Goal: Information Seeking & Learning: Understand process/instructions

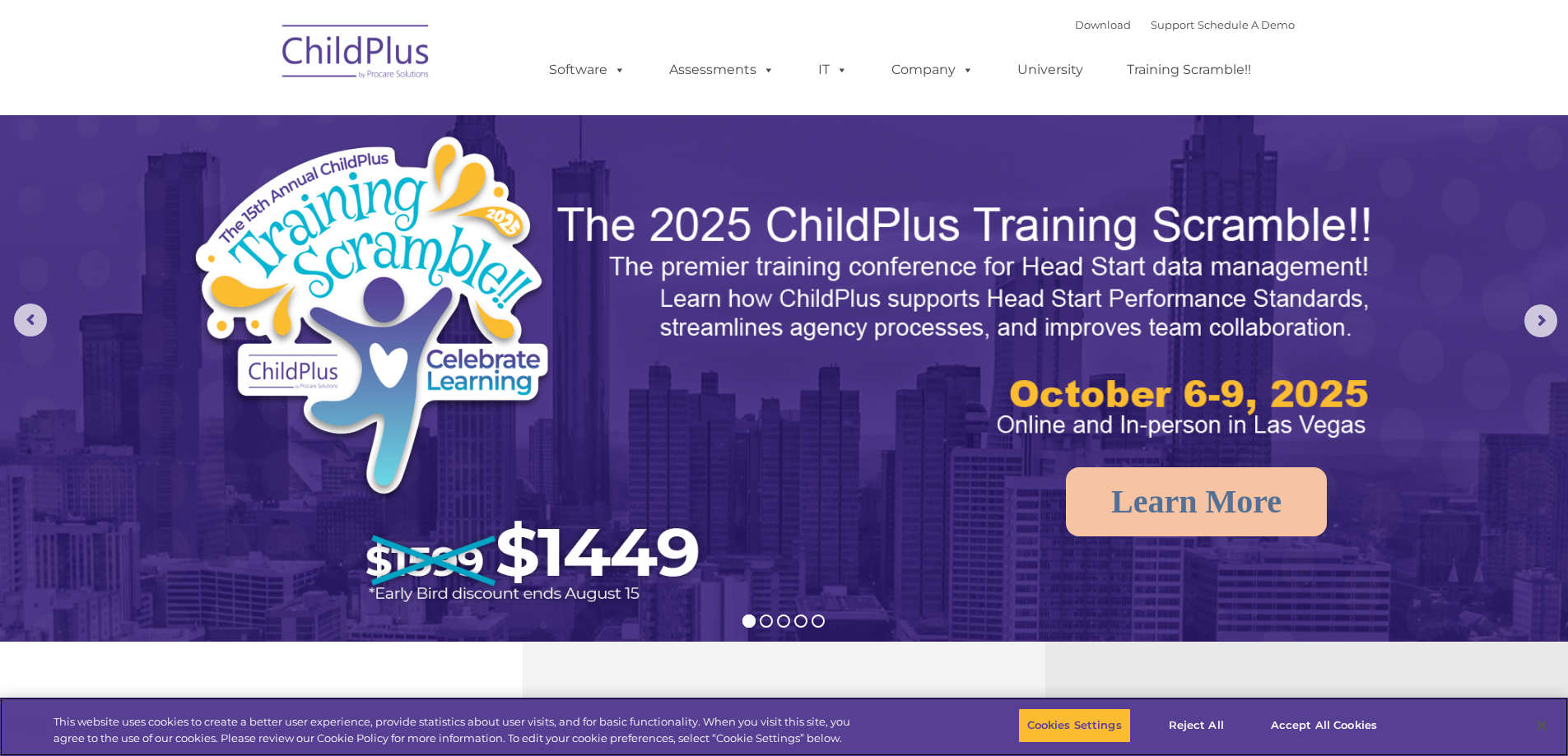
select select "MEDIUM"
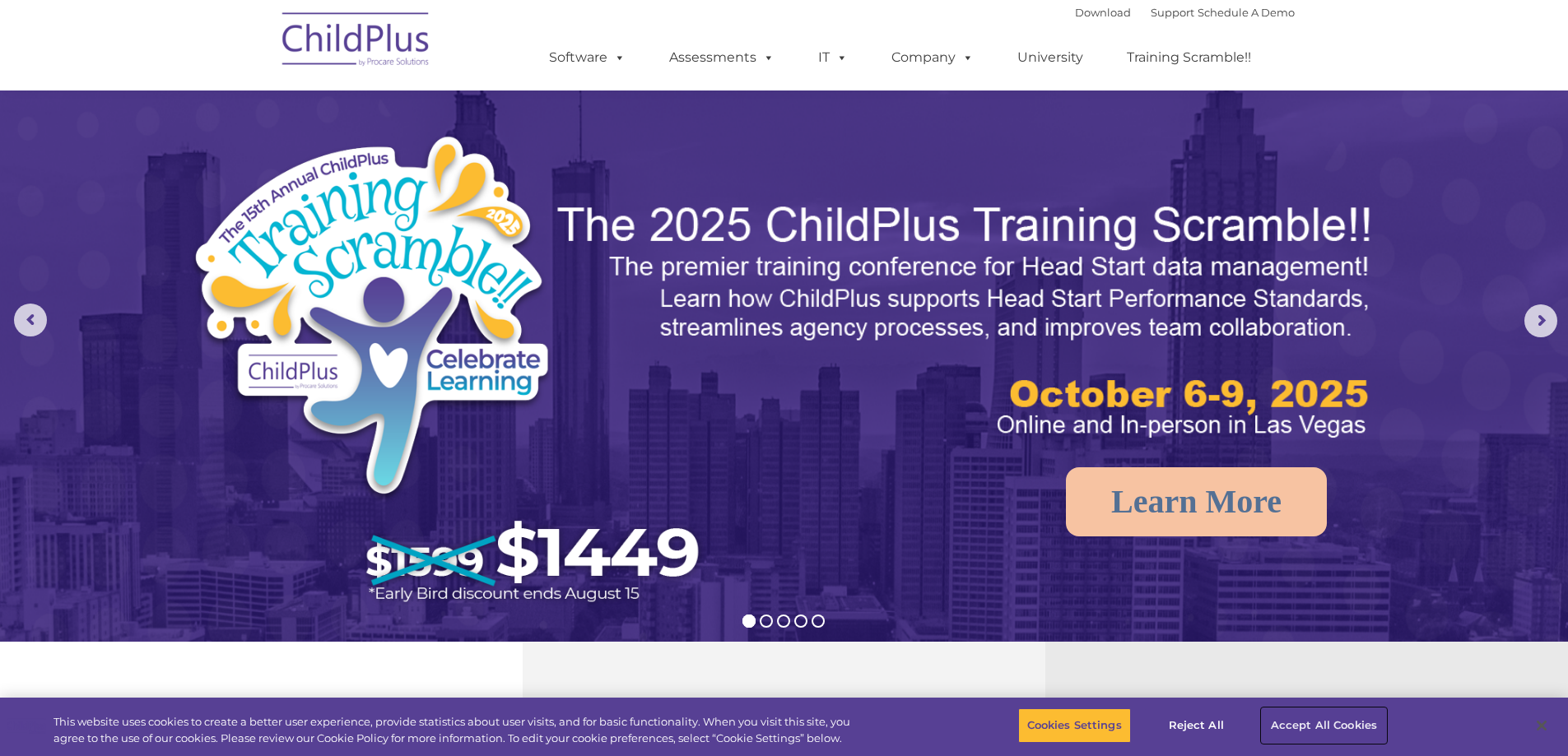
click at [1341, 723] on button "Accept All Cookies" at bounding box center [1323, 725] width 125 height 34
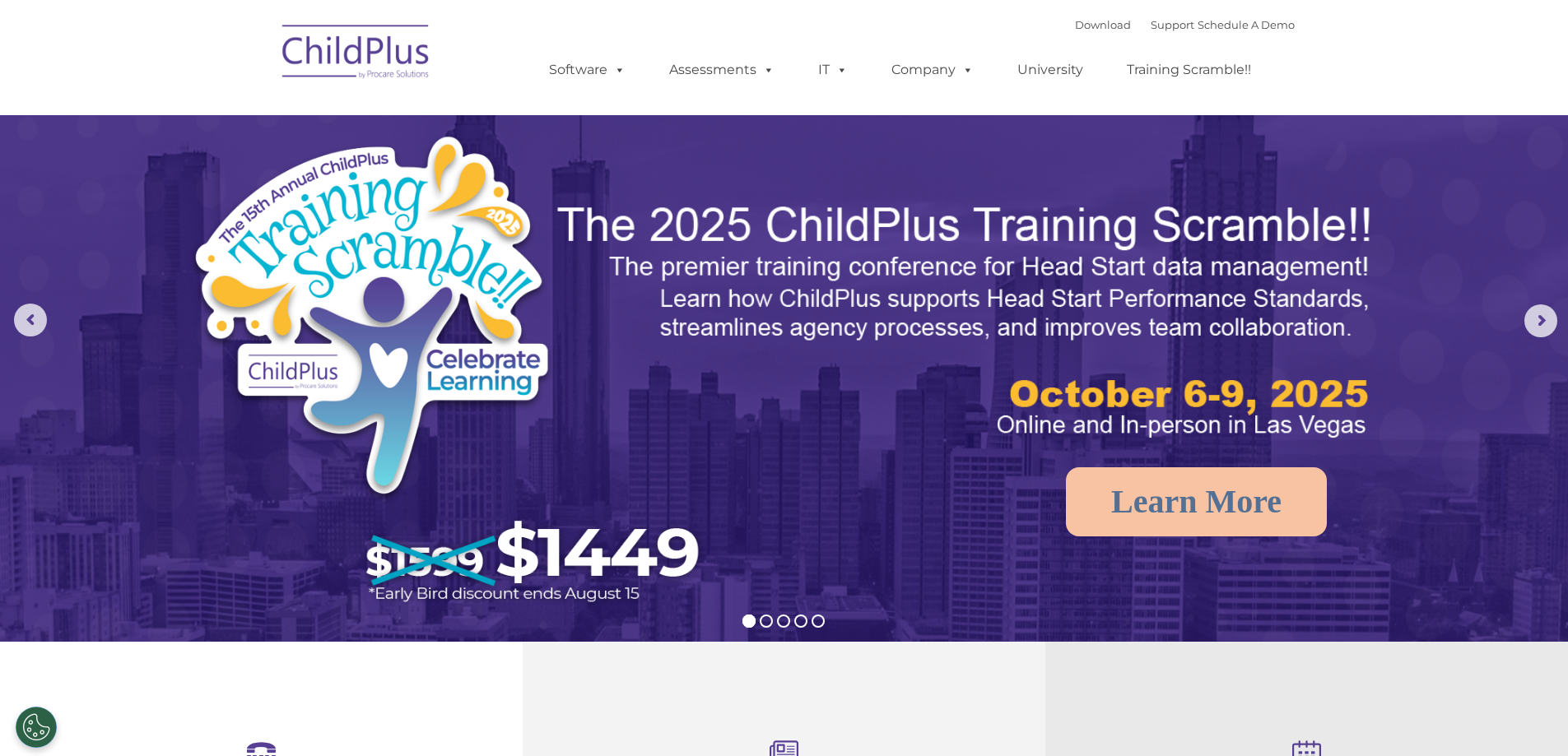
click at [379, 38] on img at bounding box center [356, 54] width 165 height 82
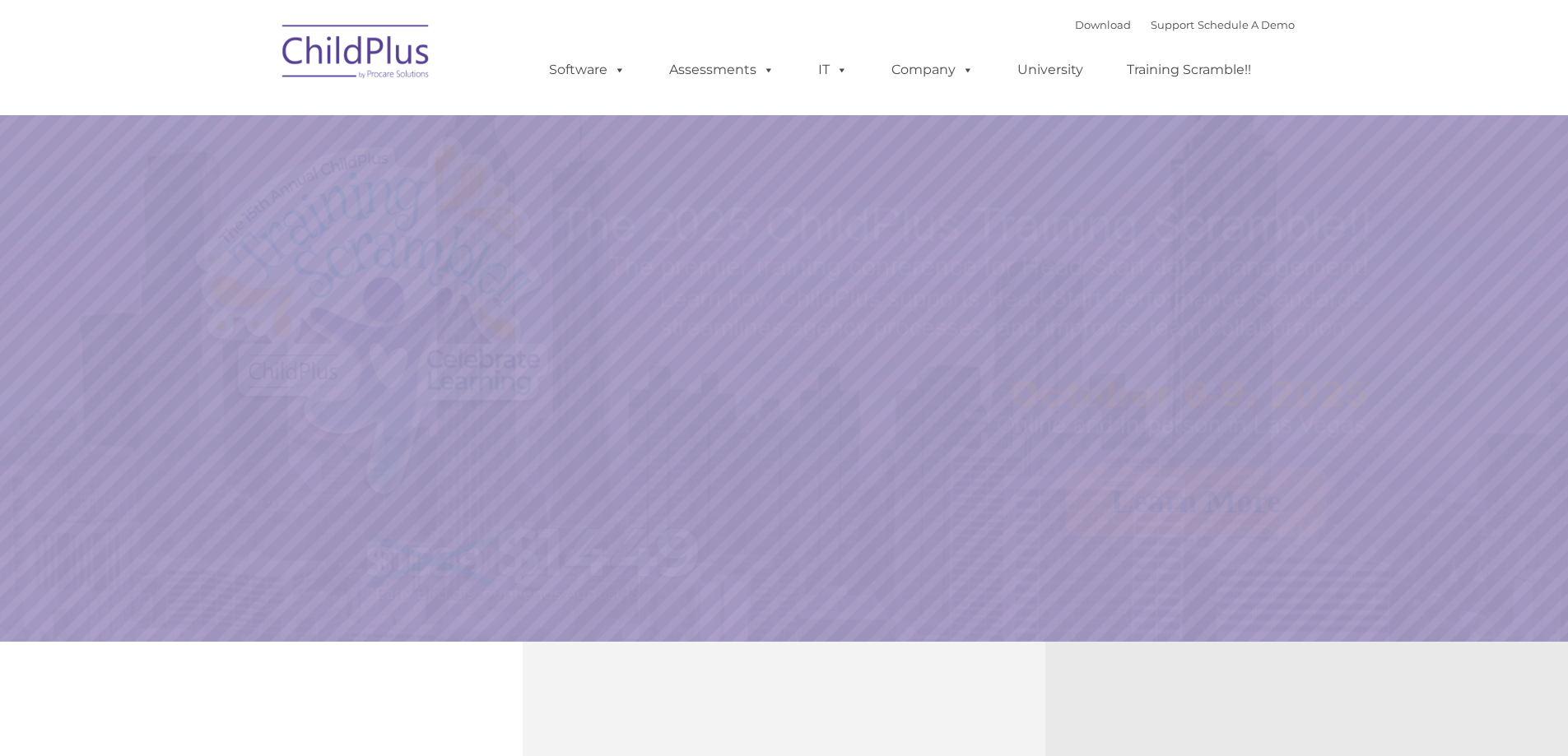
select select "MEDIUM"
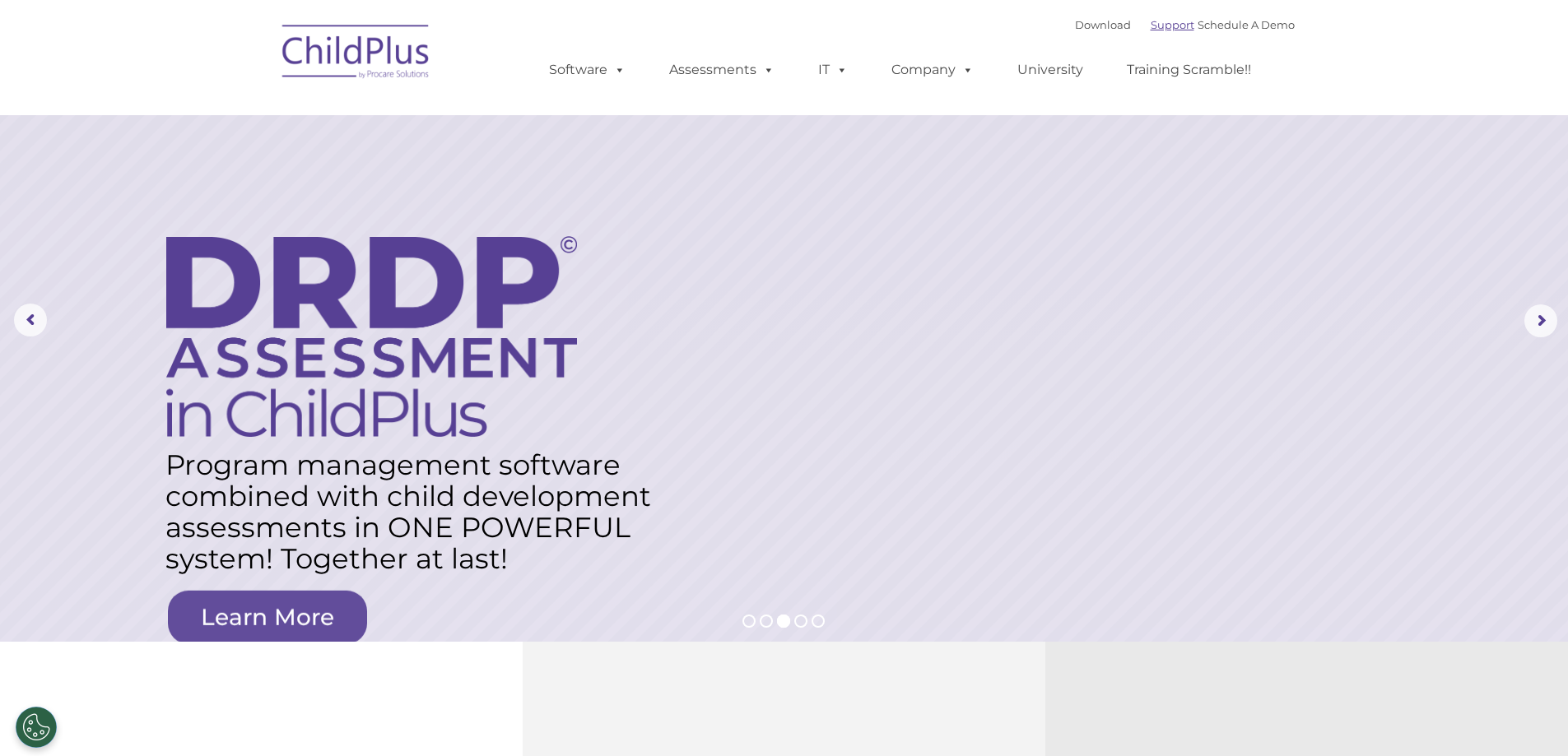
click at [1151, 20] on link "Support" at bounding box center [1172, 25] width 44 height 13
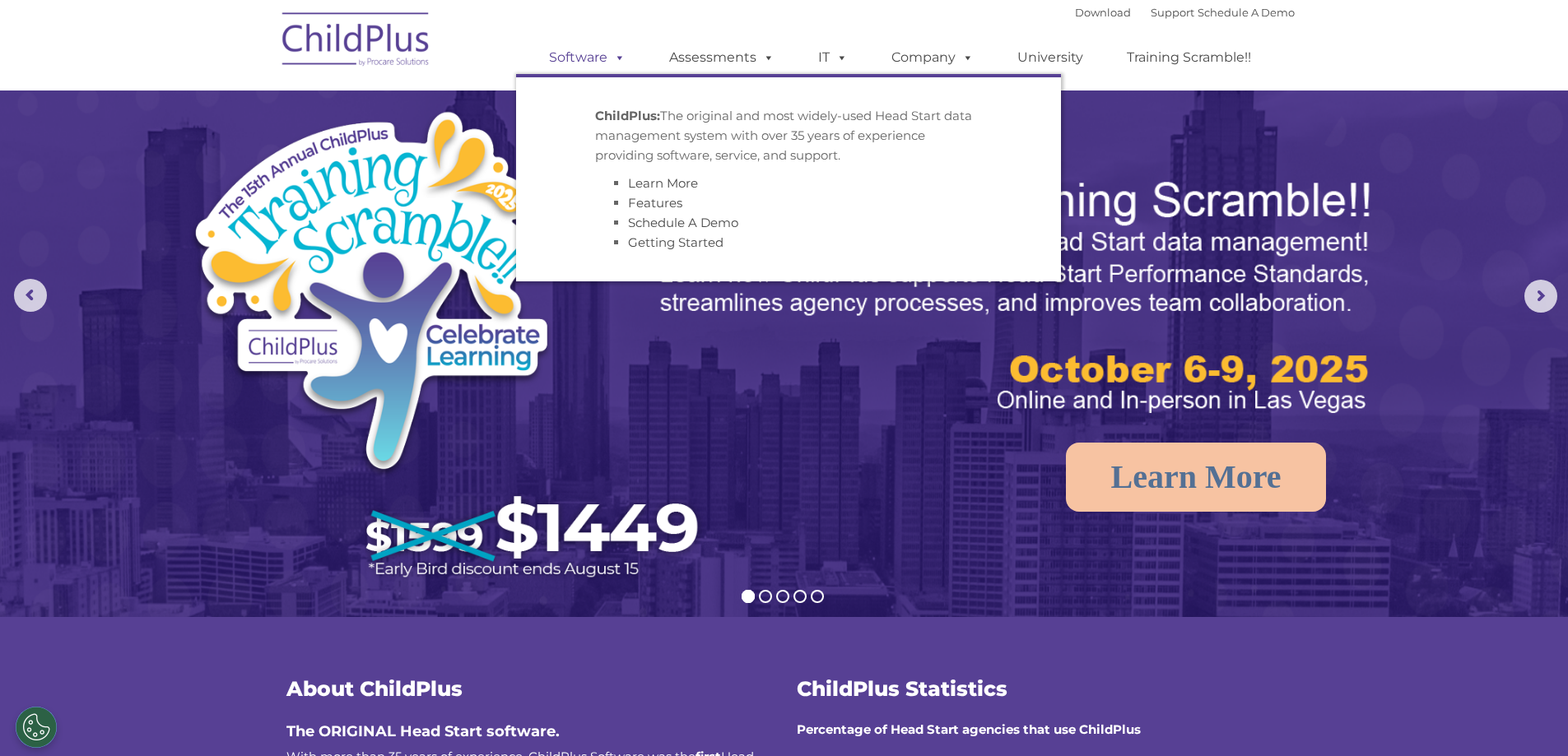
click at [608, 60] on span at bounding box center [617, 57] width 18 height 16
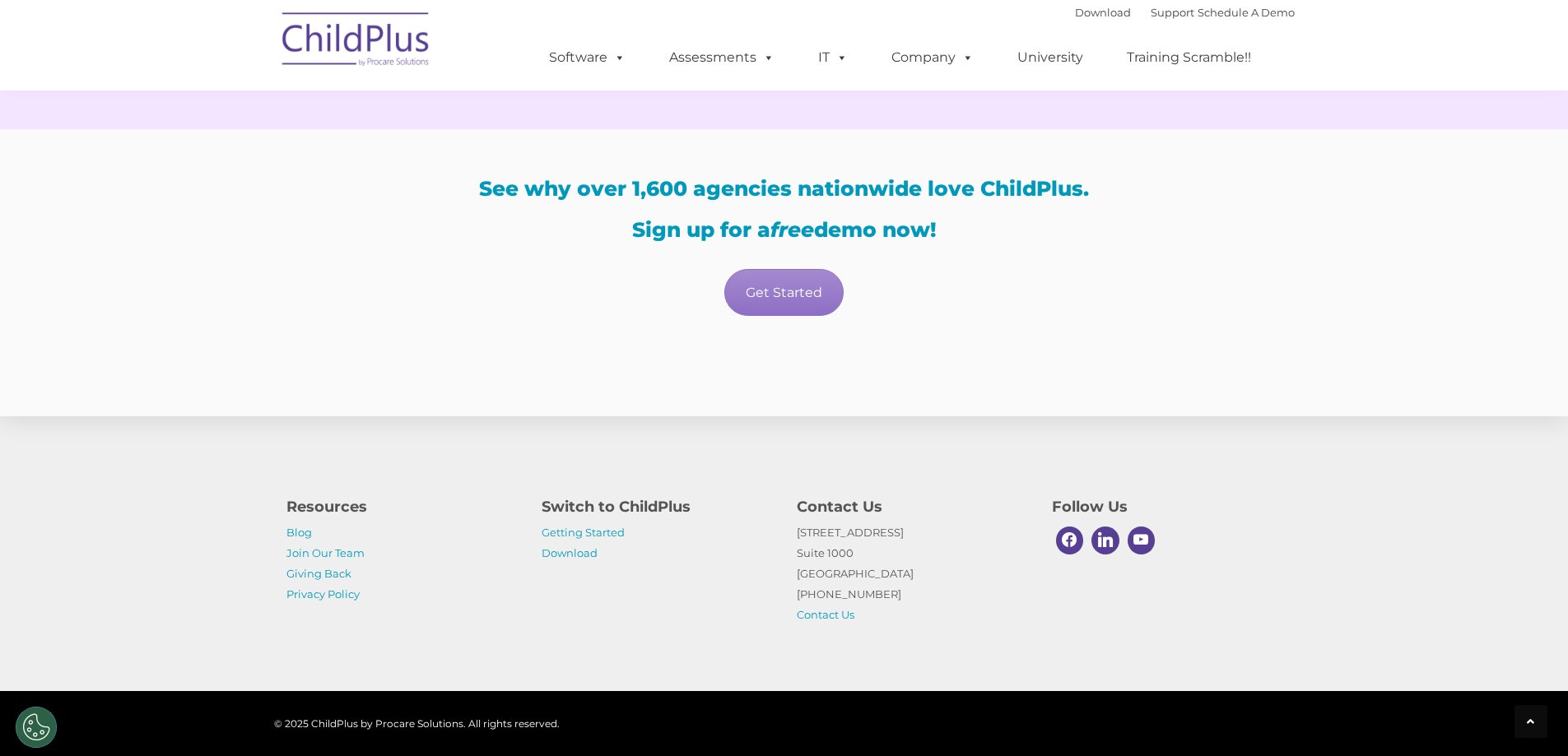
scroll to position [2856, 0]
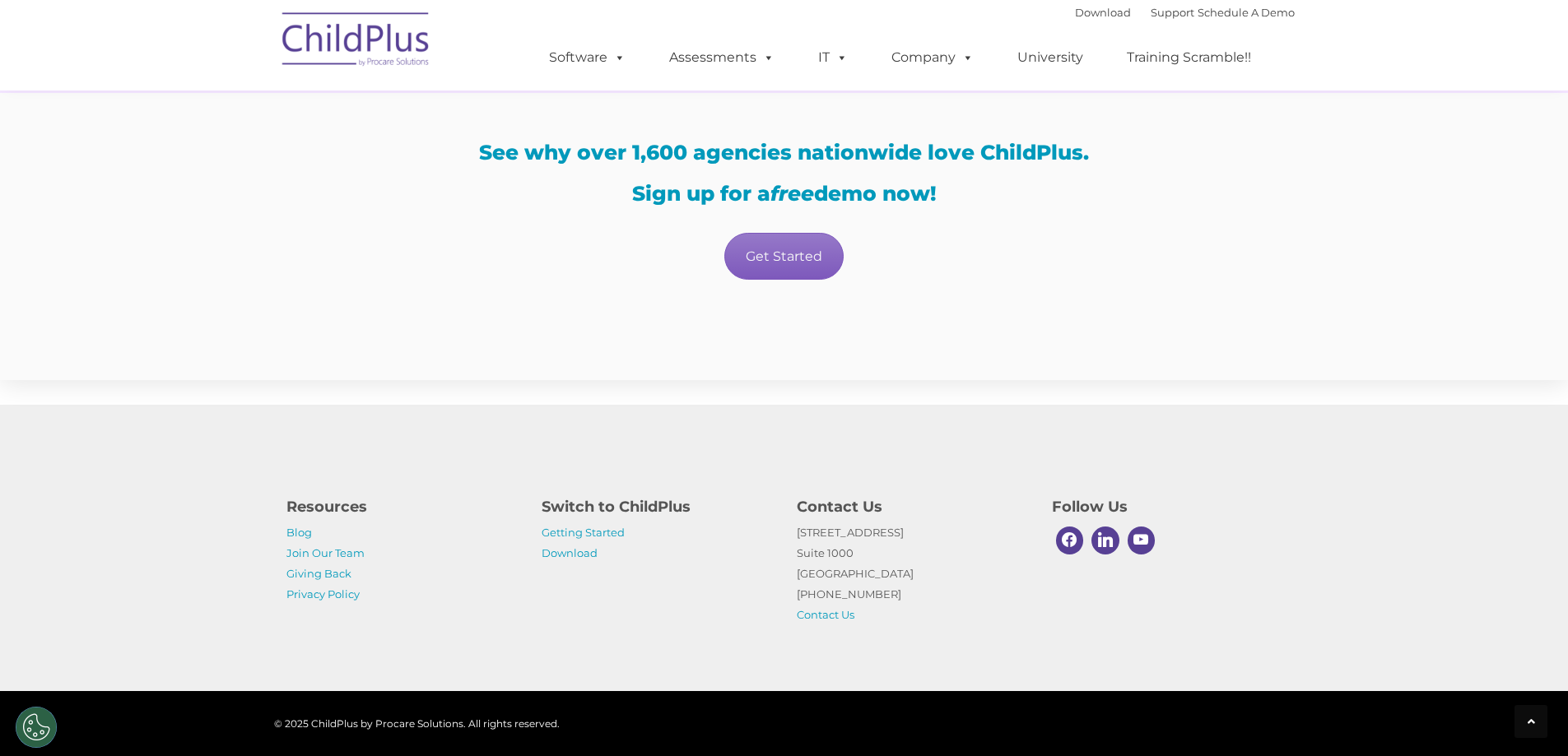
click at [793, 248] on link "Get Started" at bounding box center [784, 256] width 119 height 46
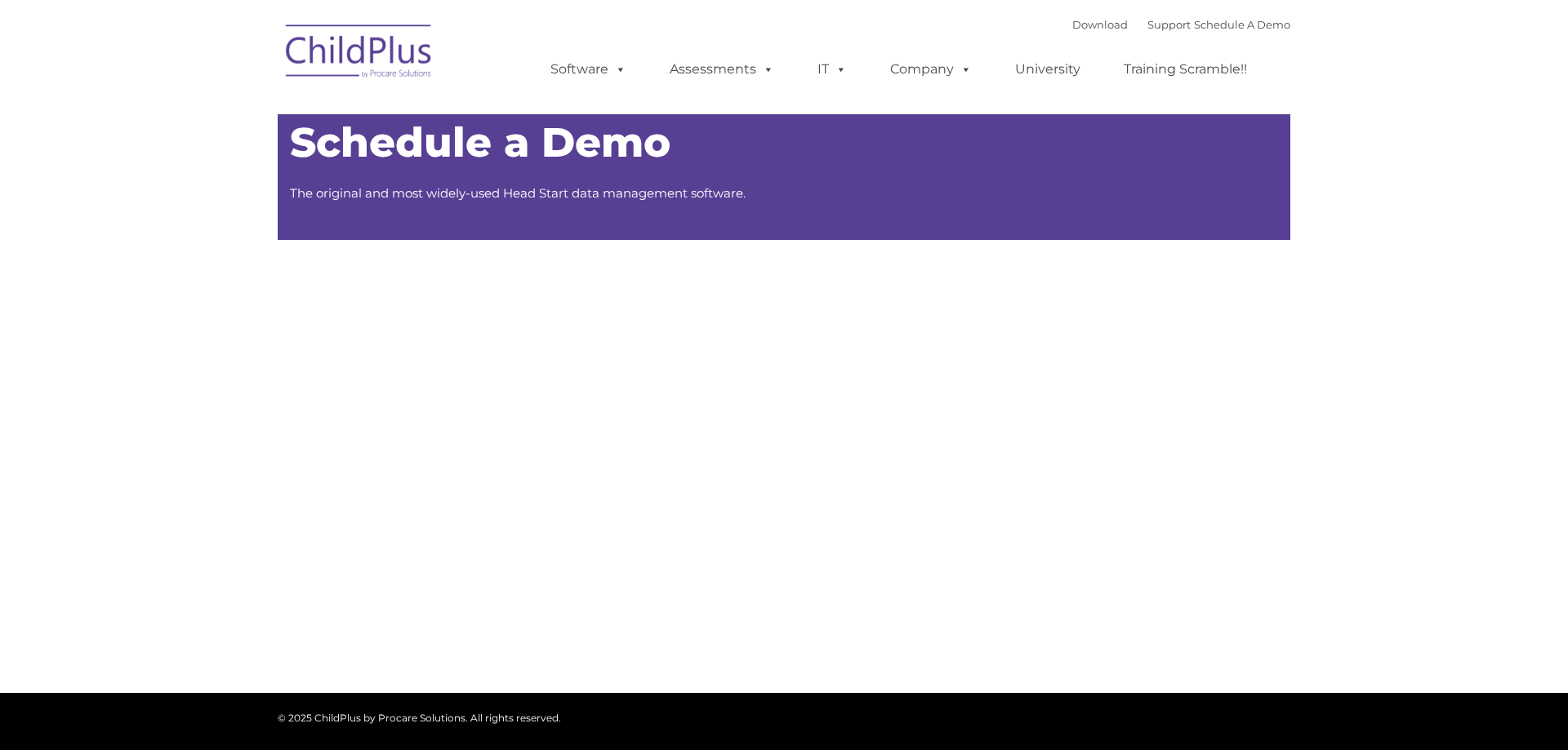
type input ""
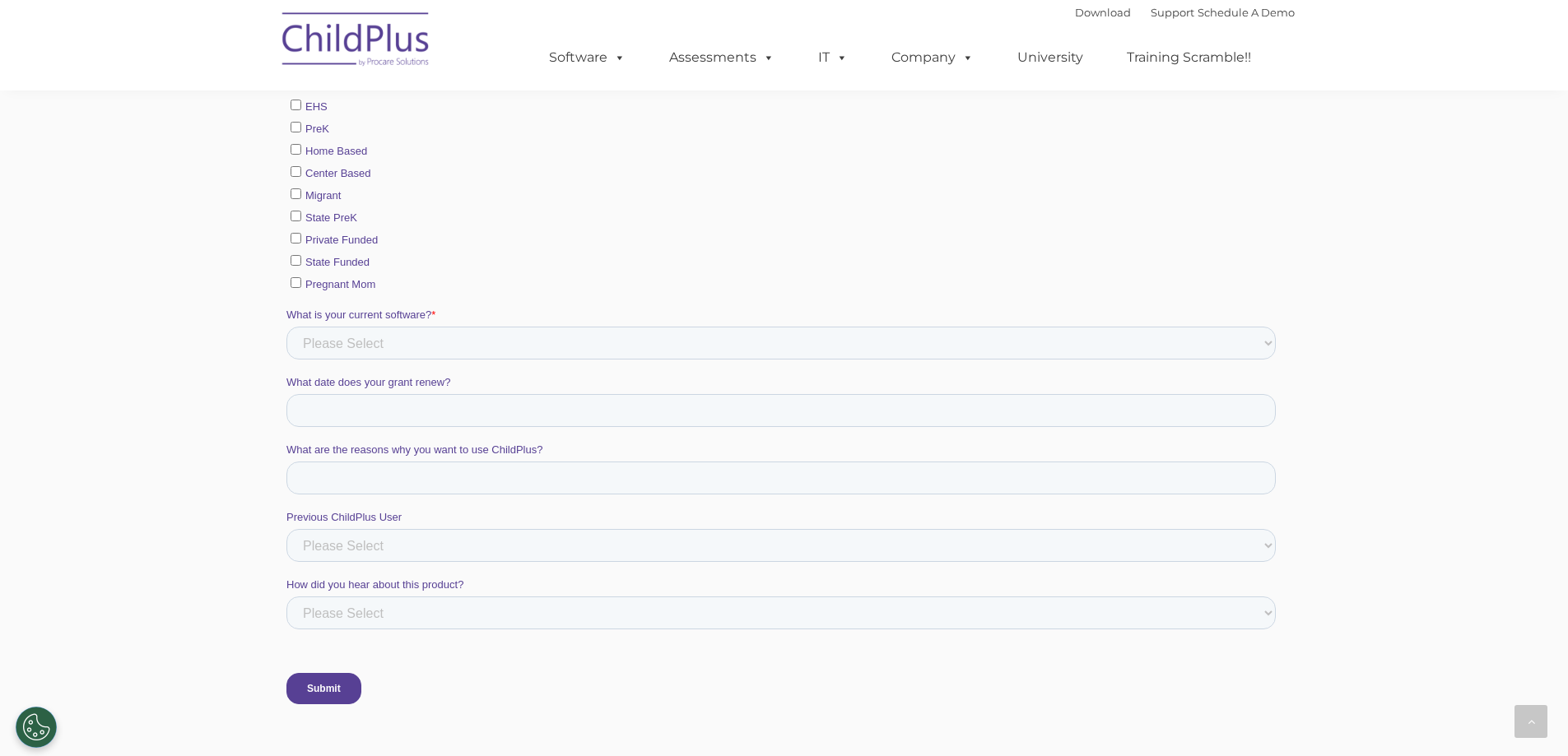
scroll to position [1332, 0]
